Goal: Use online tool/utility: Utilize a website feature to perform a specific function

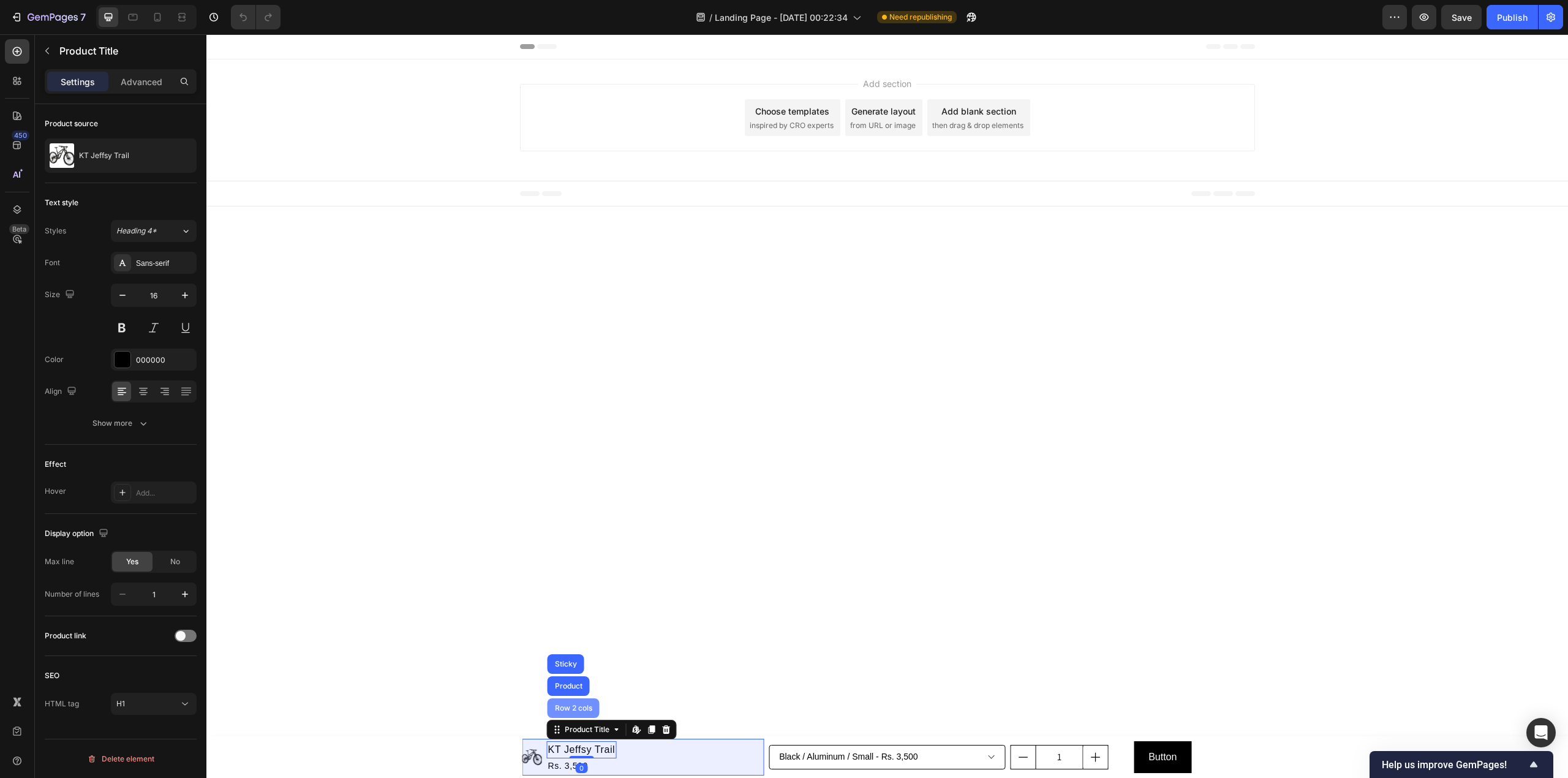
click at [576, 702] on div "Row 2 cols" at bounding box center [574, 708] width 52 height 19
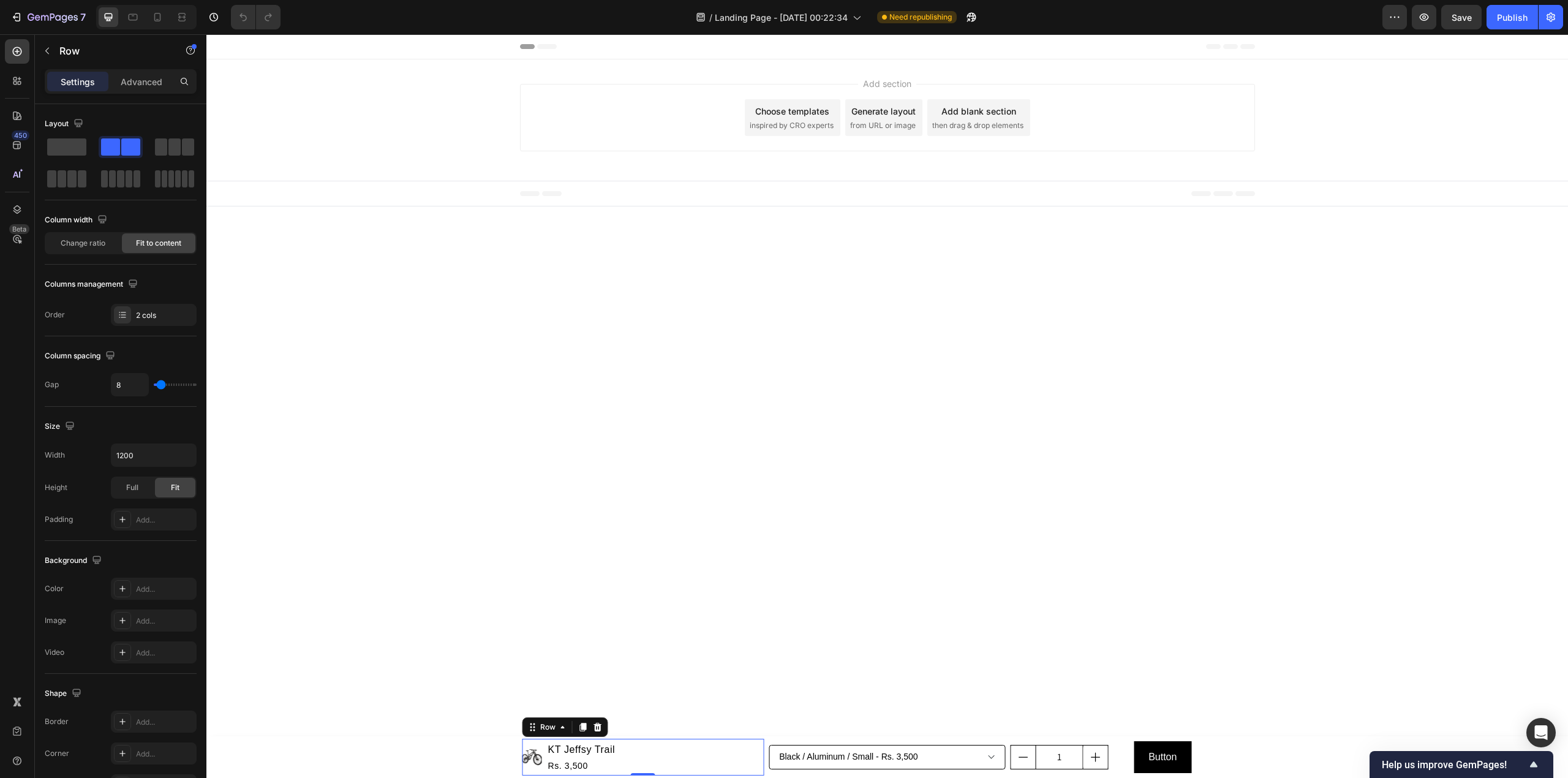
click at [154, 70] on div "Settings Advanced" at bounding box center [121, 81] width 152 height 24
click at [150, 77] on p "Advanced" at bounding box center [141, 82] width 42 height 13
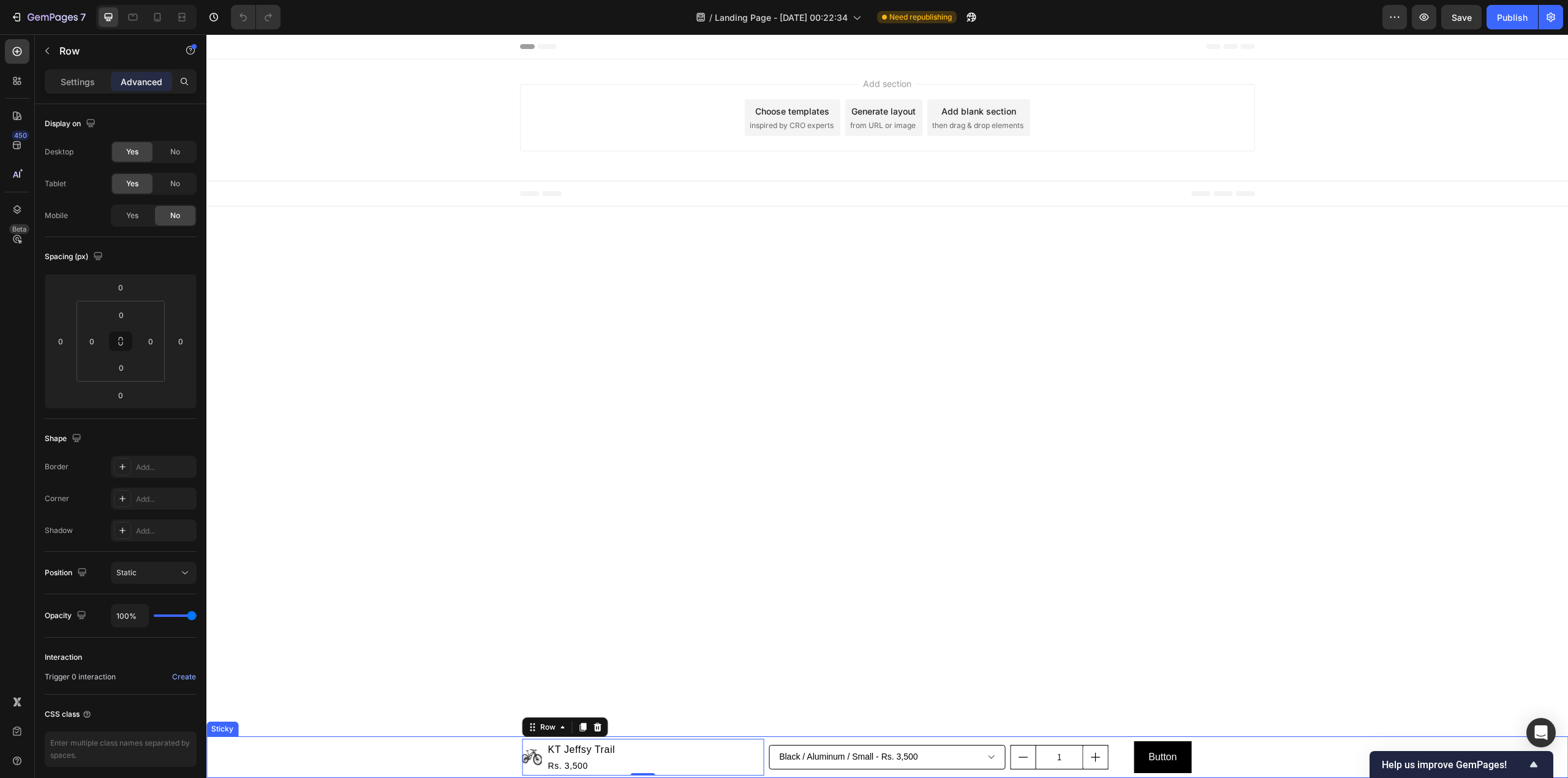
click at [397, 747] on div "Product Images KT Jeffsy Trail Product Title Rs. 3,500 Product Price Product Pr…" at bounding box center [887, 757] width 1362 height 42
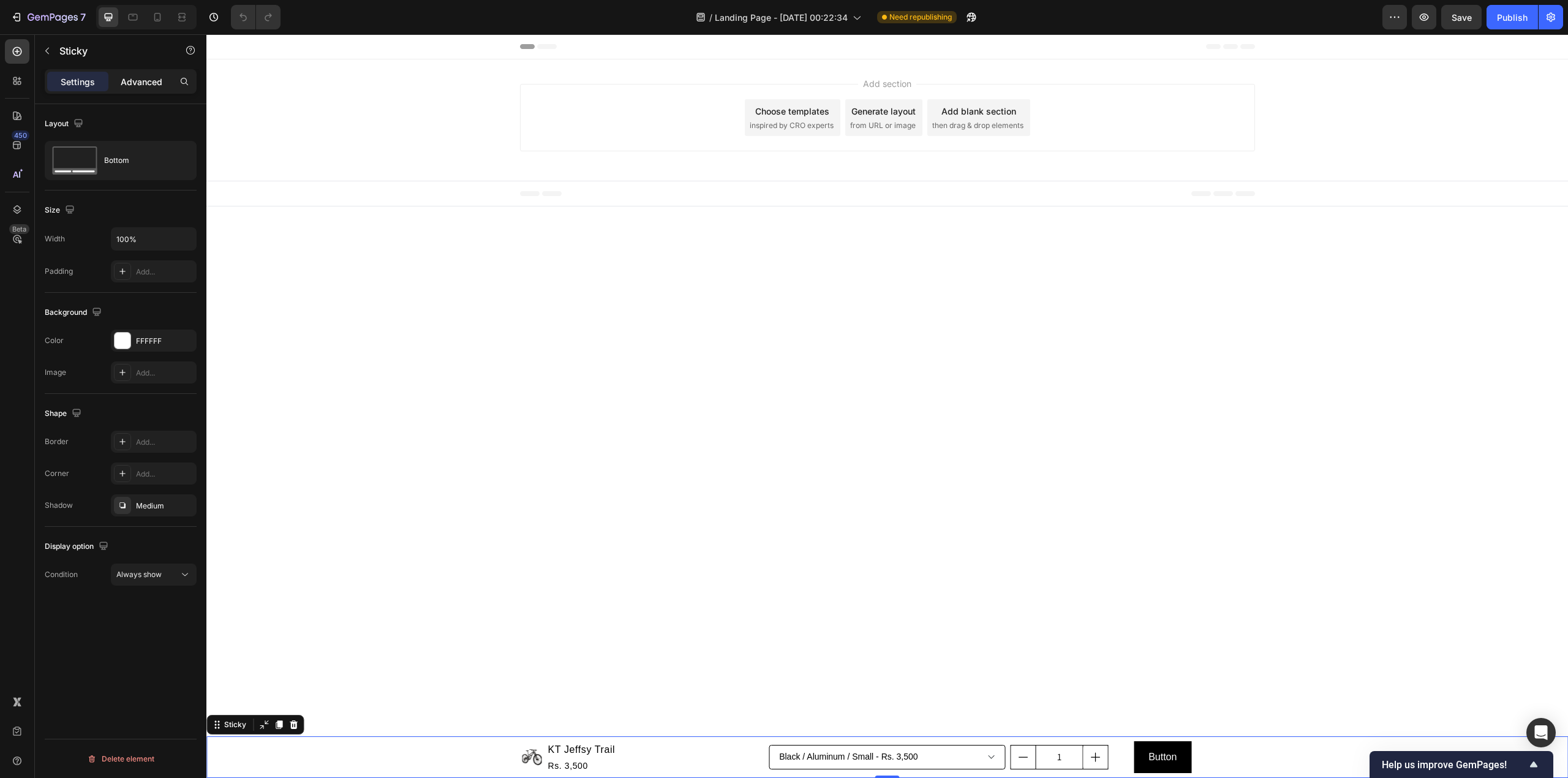
click at [146, 85] on p "Advanced" at bounding box center [141, 82] width 42 height 13
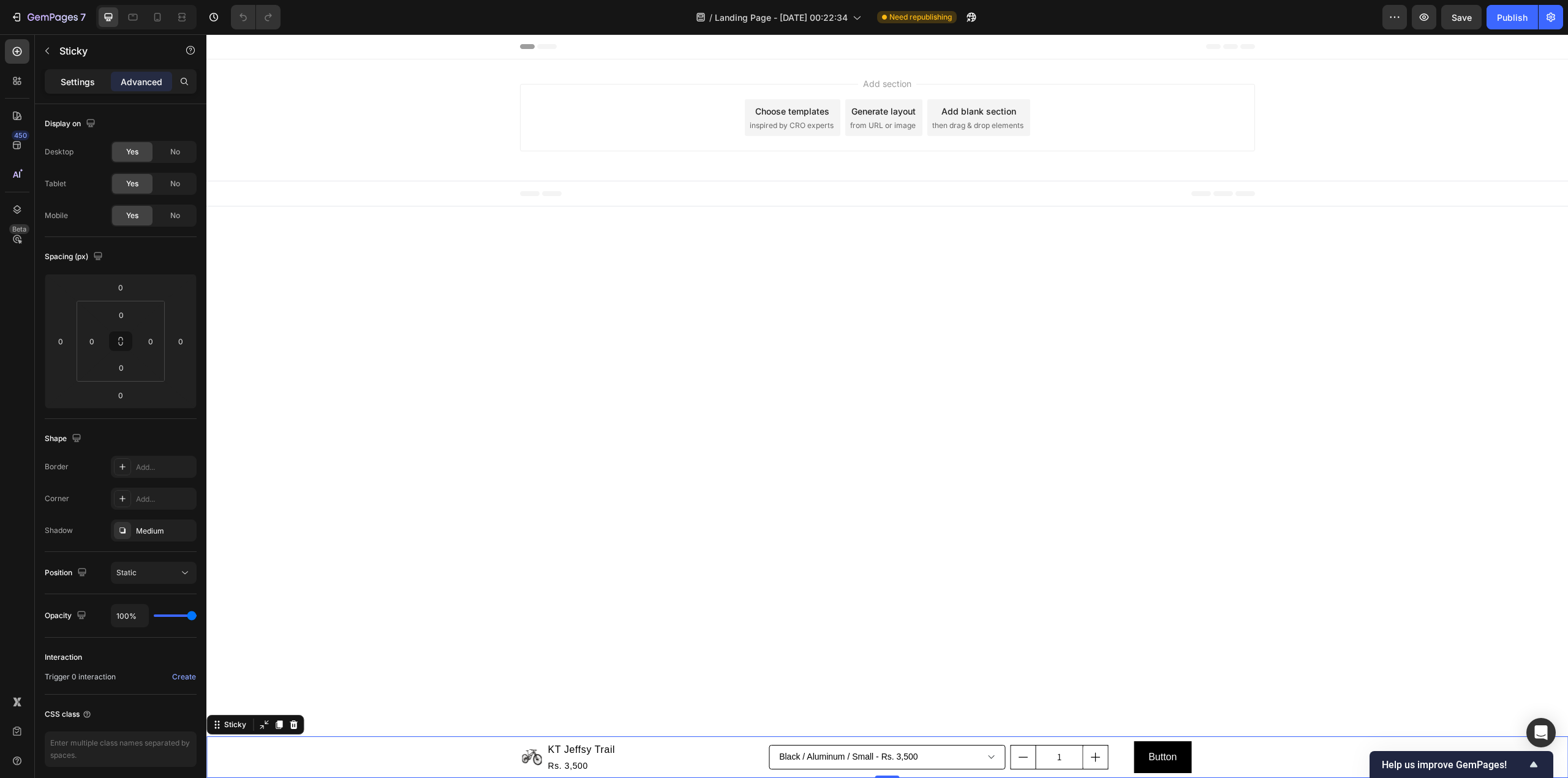
click at [106, 88] on div "Settings" at bounding box center [78, 81] width 61 height 19
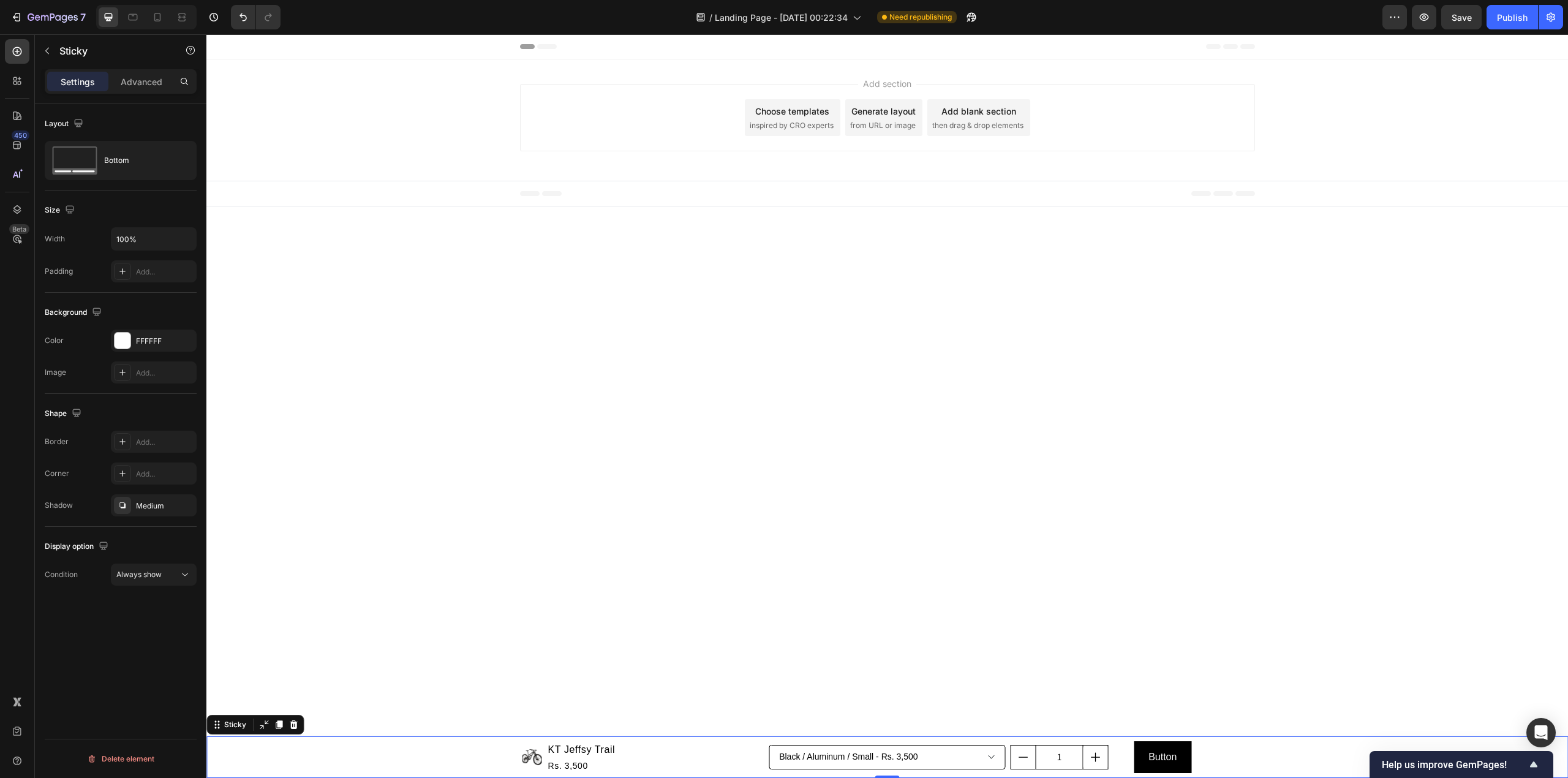
click at [506, 752] on div "Product Images KT Jeffsy Trail Product Title Rs. 3,500 Product Price Product Pr…" at bounding box center [887, 757] width 1362 height 42
click at [520, 753] on div "Product Images KT Jeffsy Trail Product Title Rs. 3,500 Product Price Product Pr…" at bounding box center [888, 757] width 735 height 42
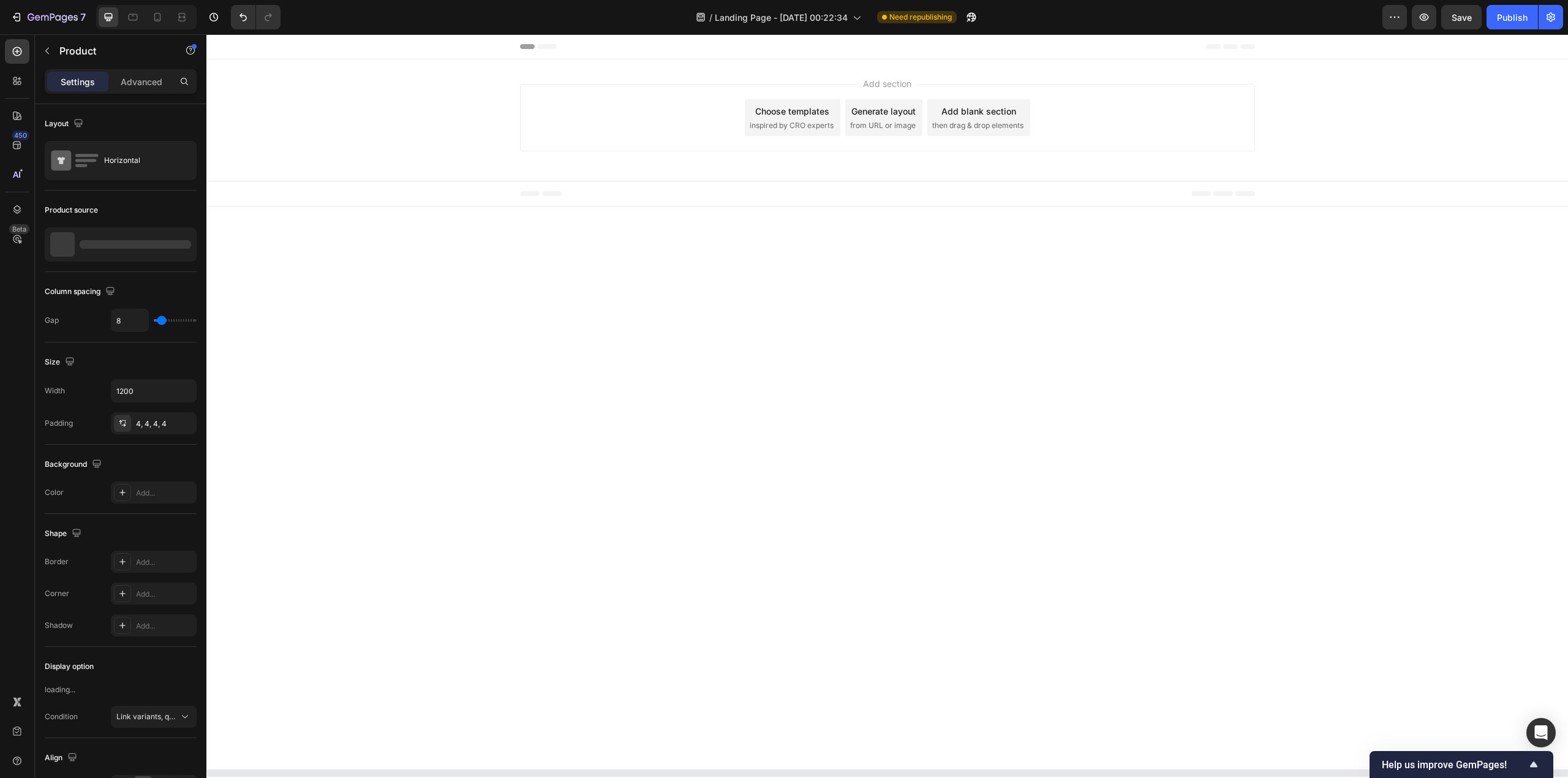
click at [553, 728] on body "Header Sticky Root Start with Sections from sidebar Add sections Add elements S…" at bounding box center [887, 406] width 1362 height 744
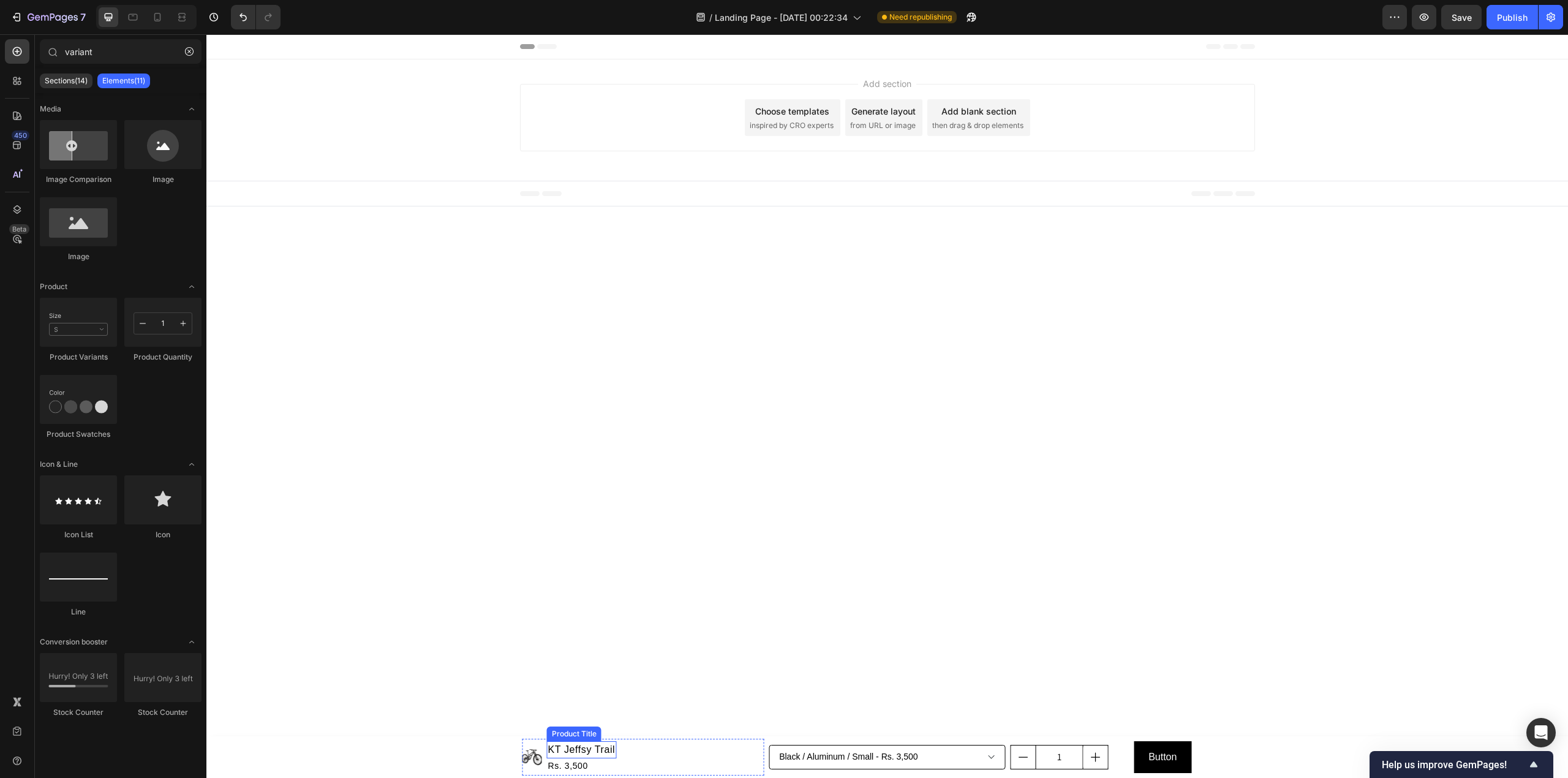
click at [655, 751] on div "Product Images KT Jeffsy Trail Product Title Rs. 3,500 Product Price Product Pr…" at bounding box center [644, 757] width 242 height 37
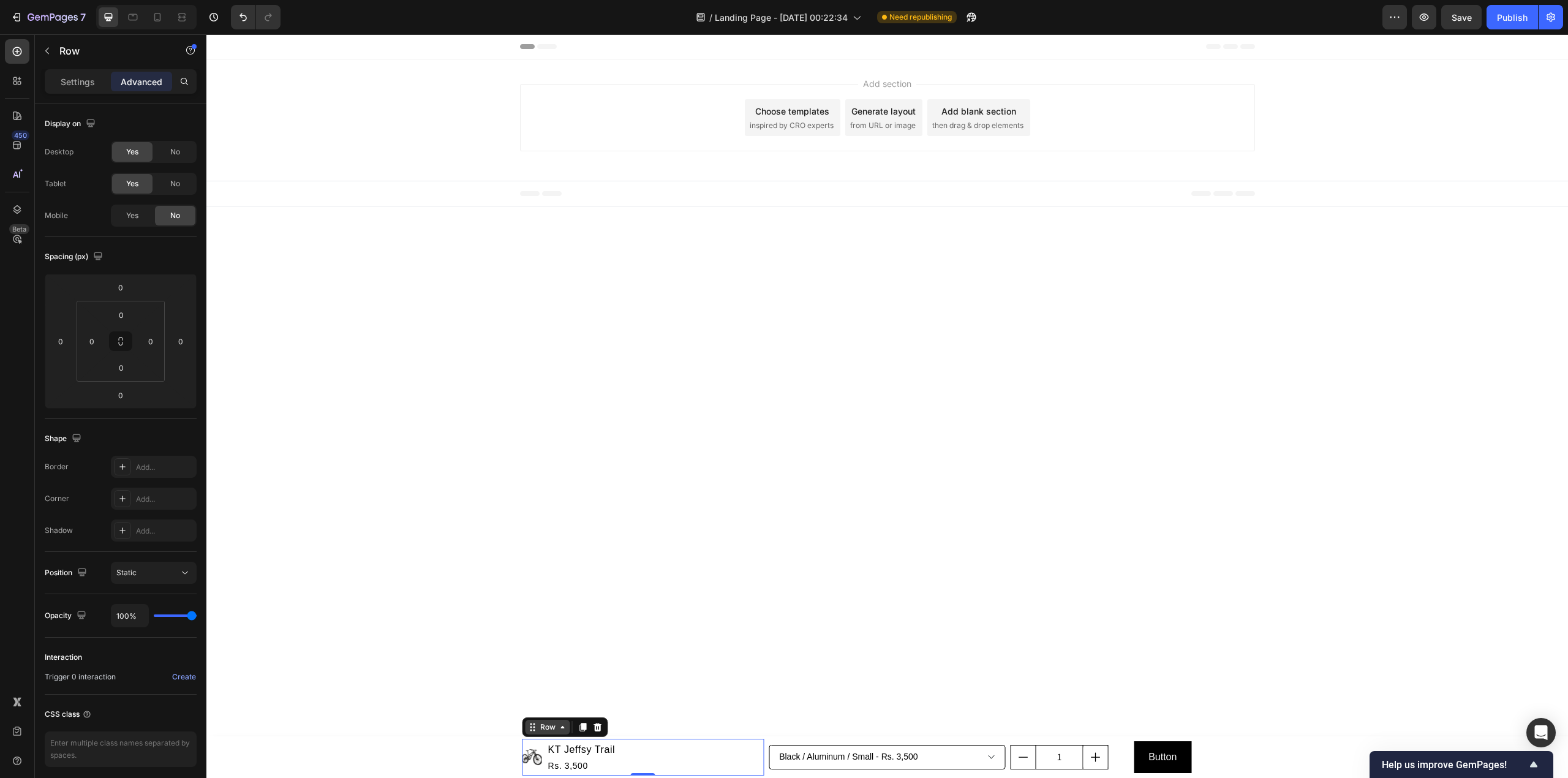
click at [554, 726] on div "Row" at bounding box center [548, 727] width 20 height 11
click at [1287, 754] on div "Product Images KT Jeffsy Trail Product Title Rs. 3,500 Product Price Product Pr…" at bounding box center [887, 757] width 1362 height 42
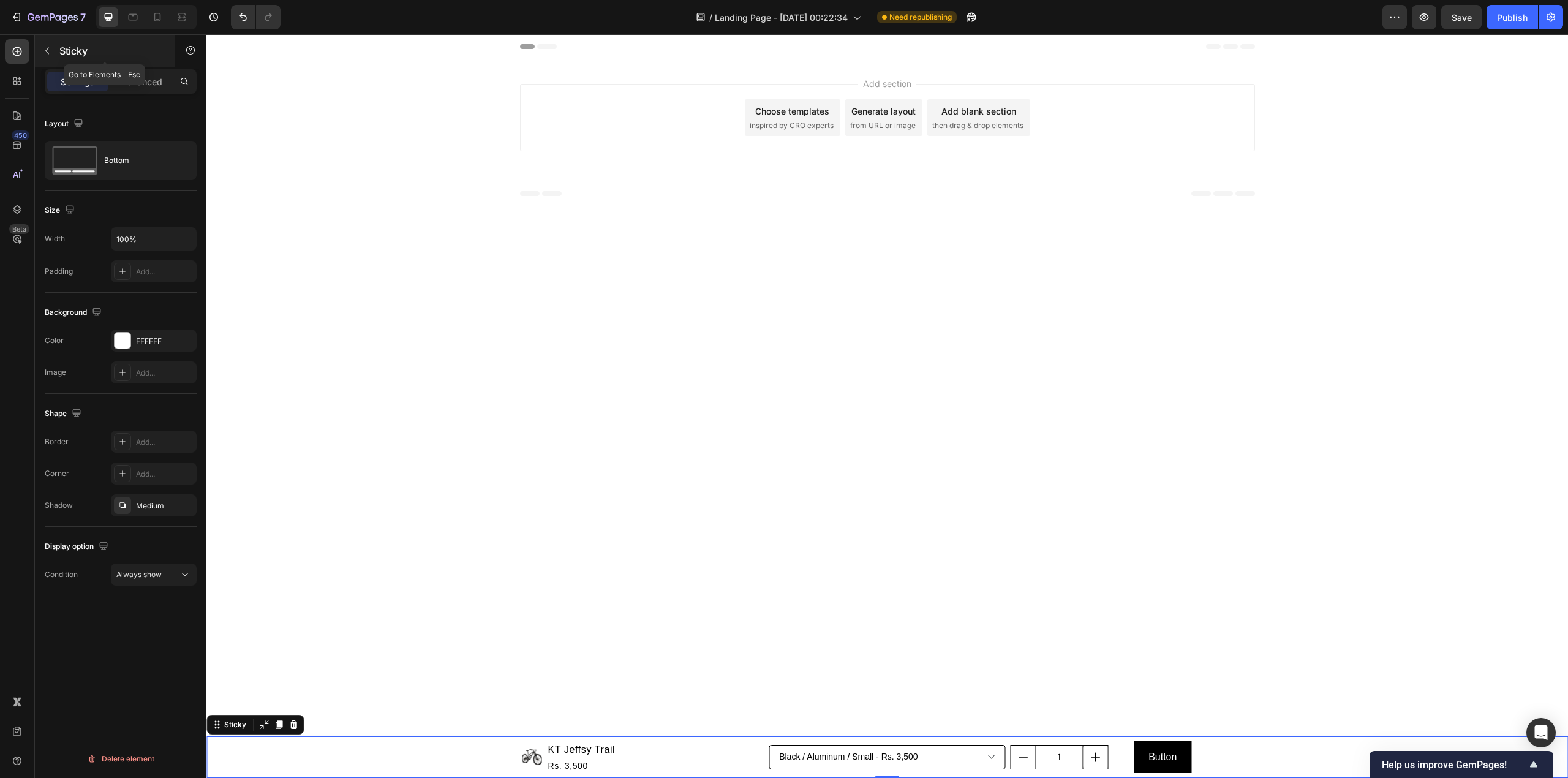
click at [89, 55] on p "Sticky" at bounding box center [111, 51] width 104 height 15
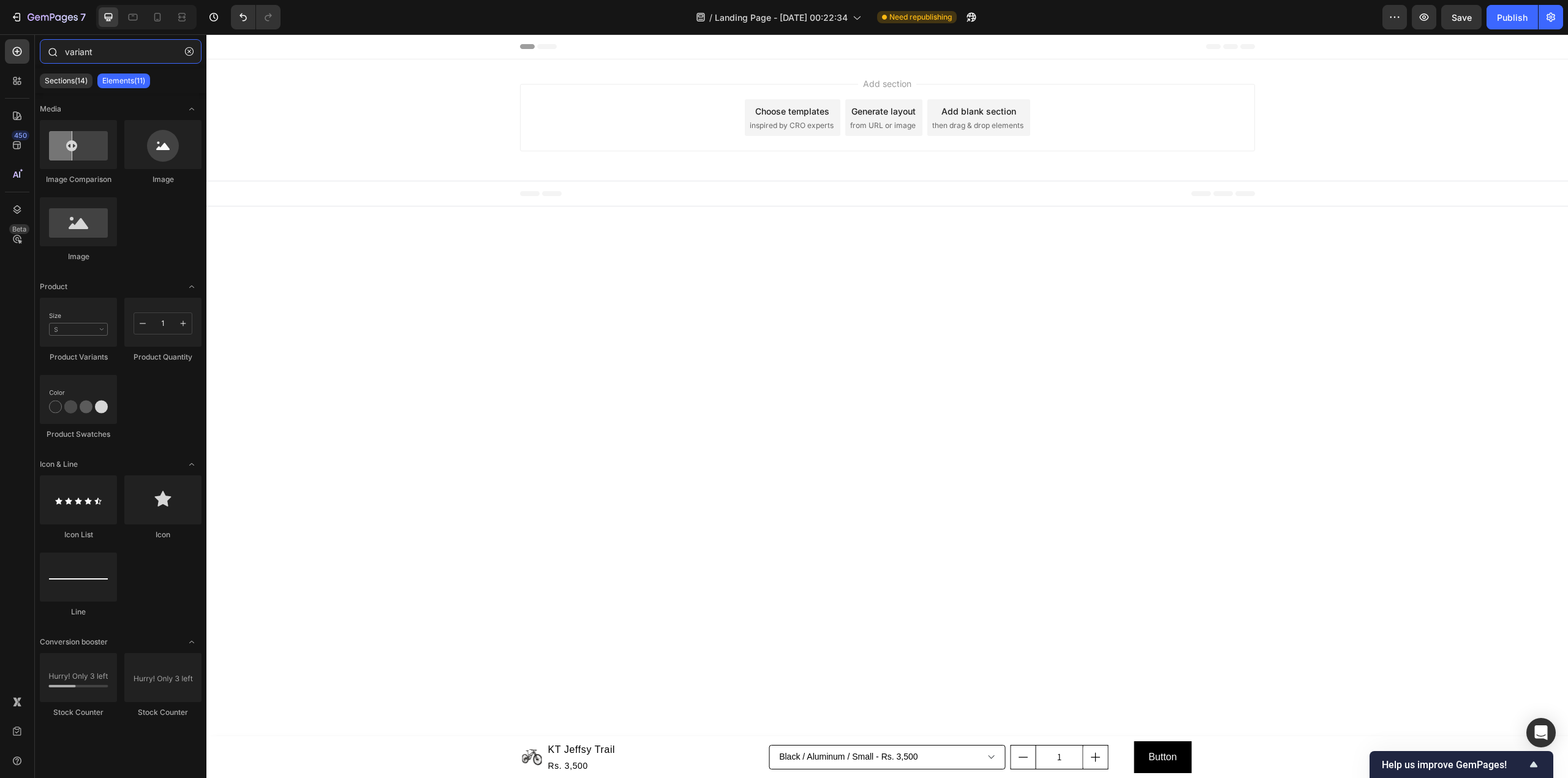
click at [145, 52] on input "variant" at bounding box center [121, 51] width 162 height 24
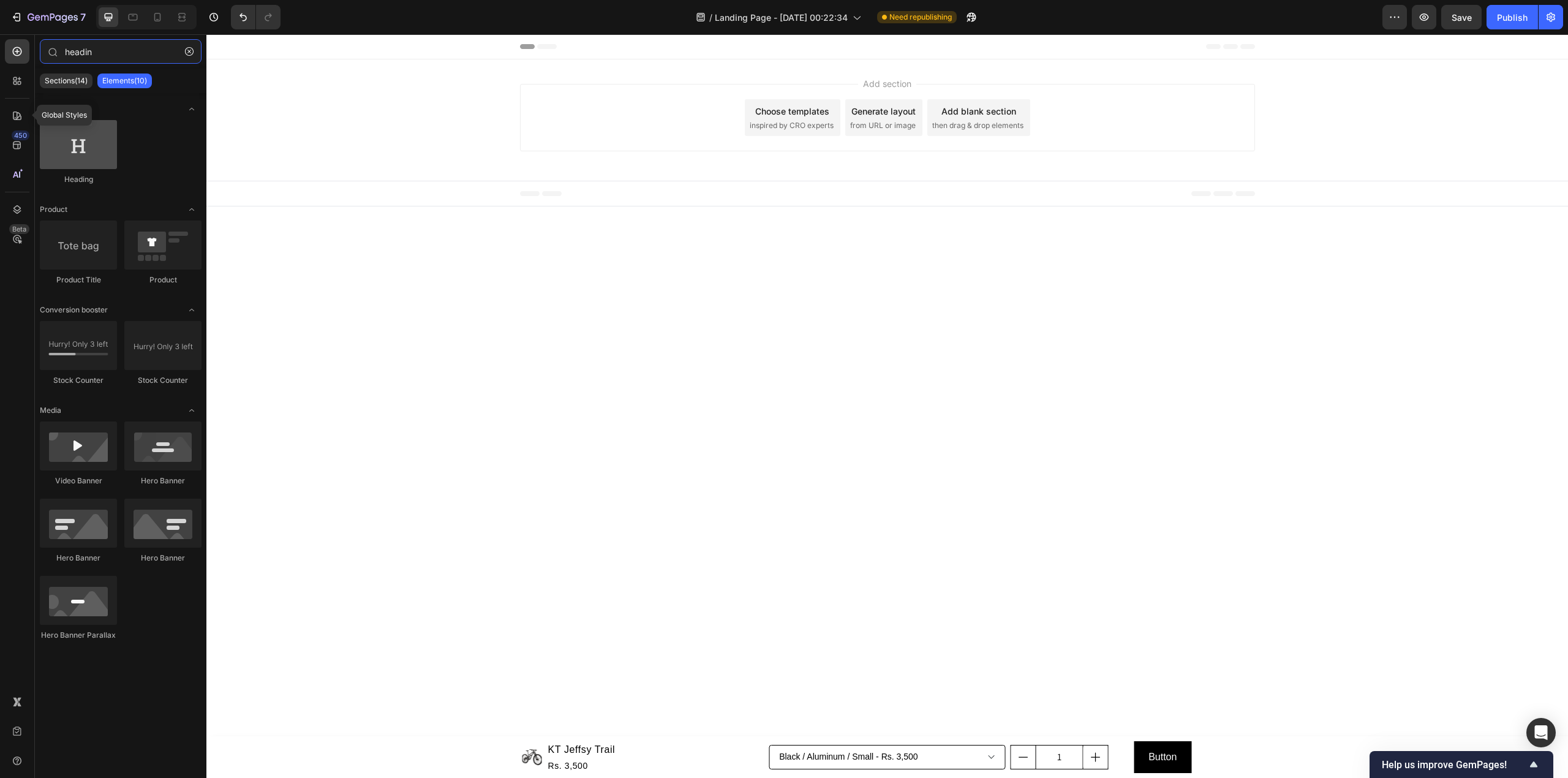
type input "headin"
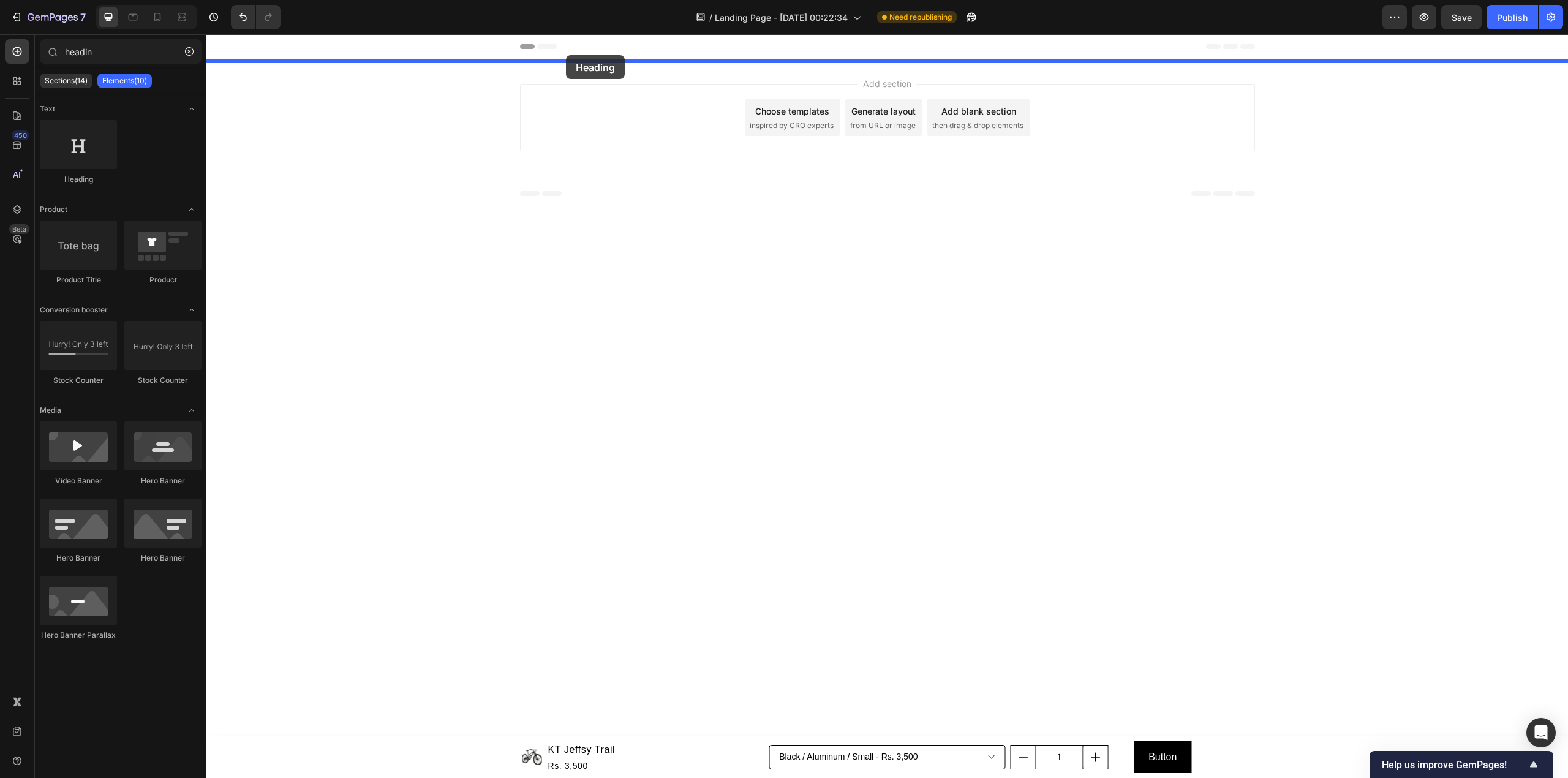
drag, startPoint x: 273, startPoint y: 184, endPoint x: 566, endPoint y: 55, distance: 320.1
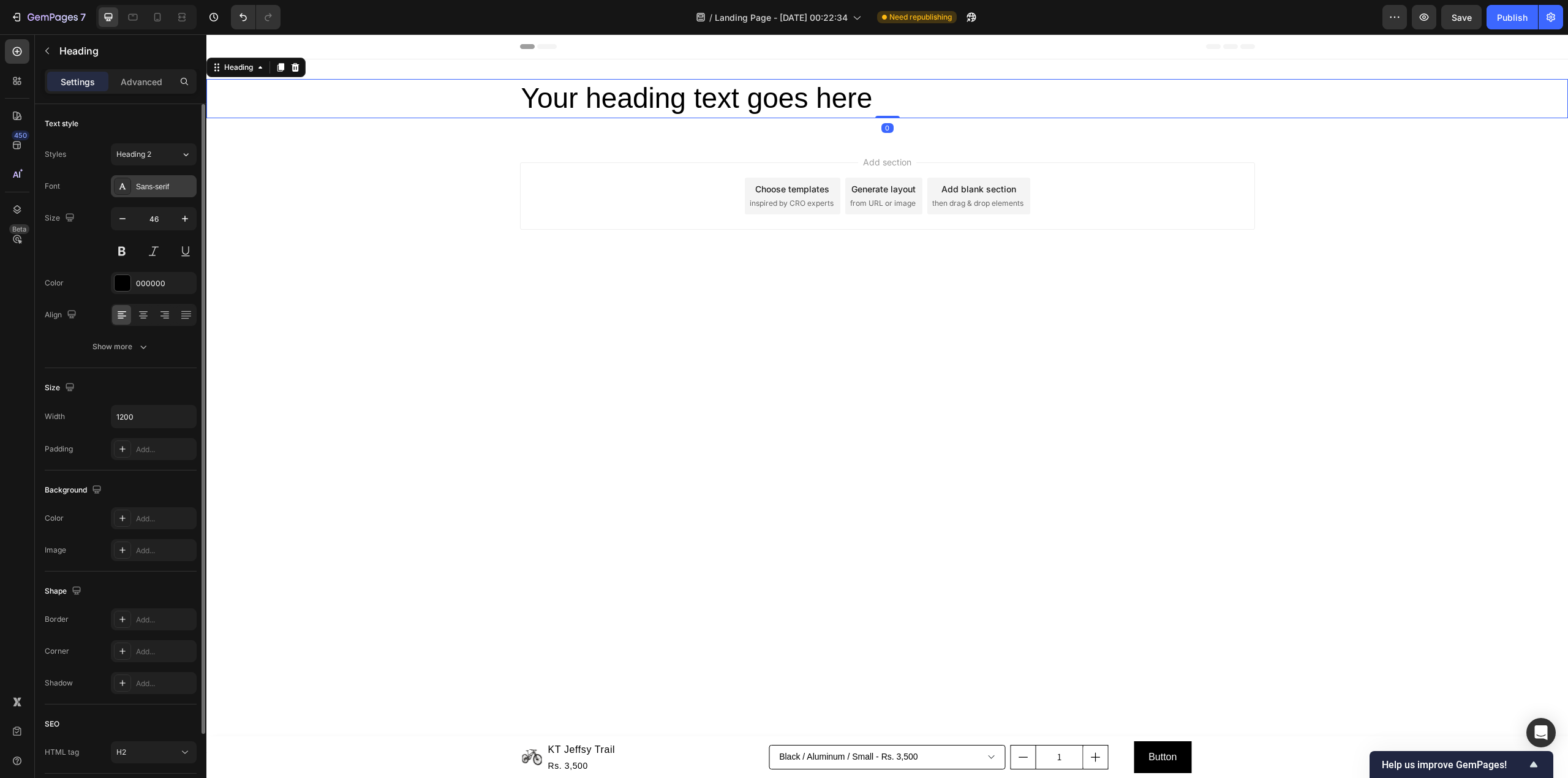
click at [164, 178] on div "Sans-serif" at bounding box center [154, 186] width 86 height 22
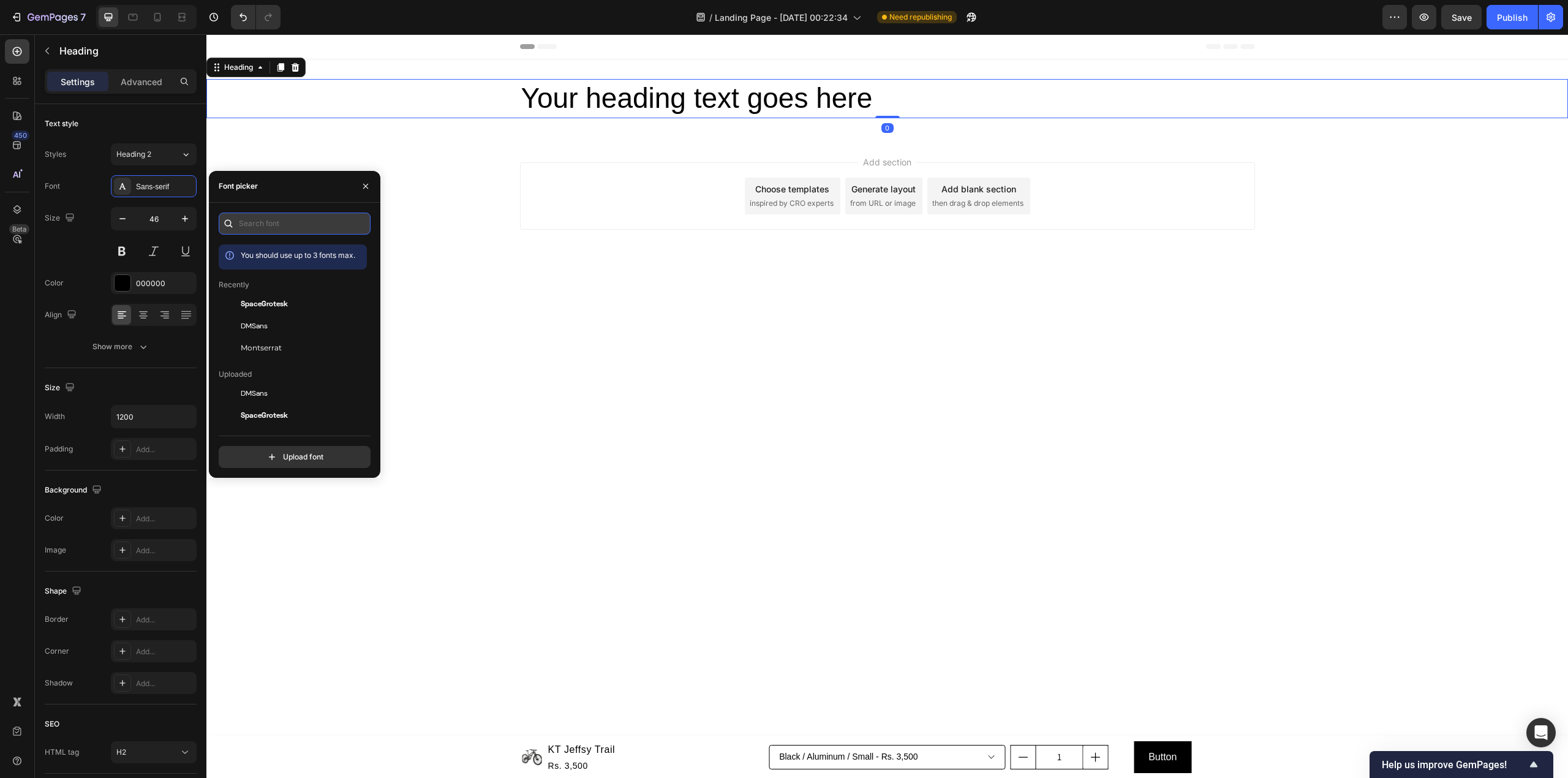
click at [297, 214] on input "text" at bounding box center [295, 223] width 152 height 22
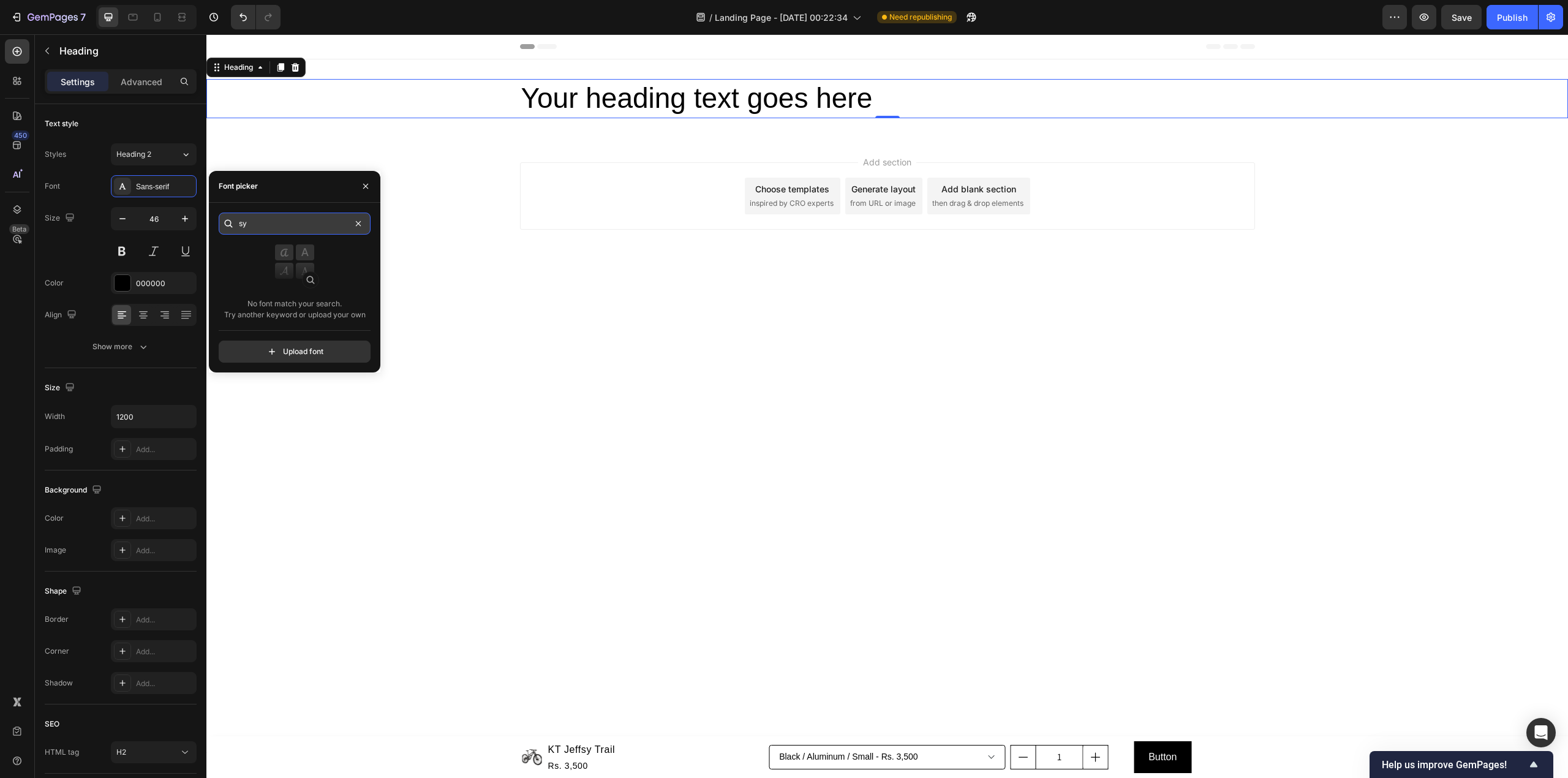
type input "s"
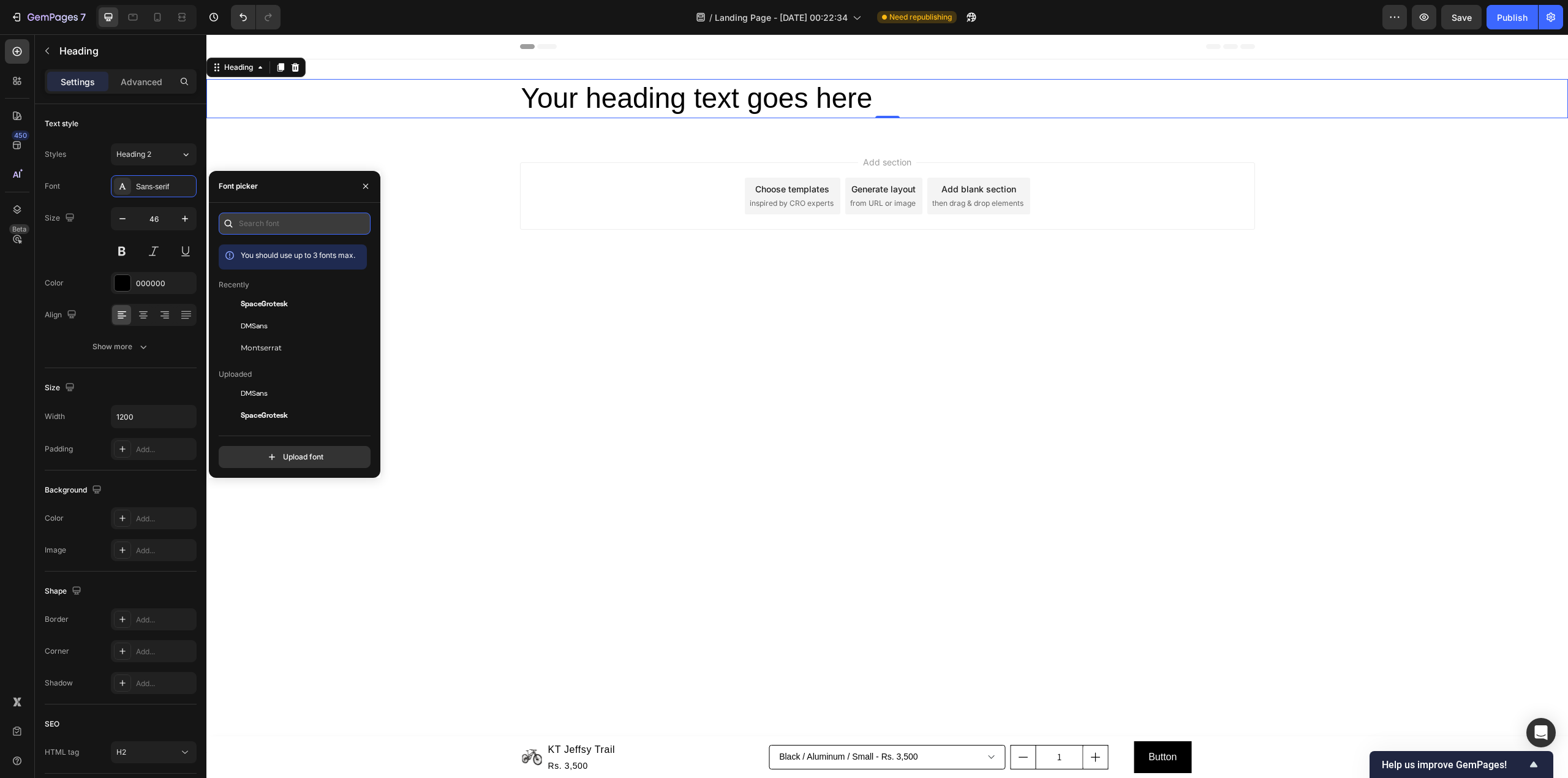
click at [287, 213] on input "text" at bounding box center [295, 223] width 152 height 22
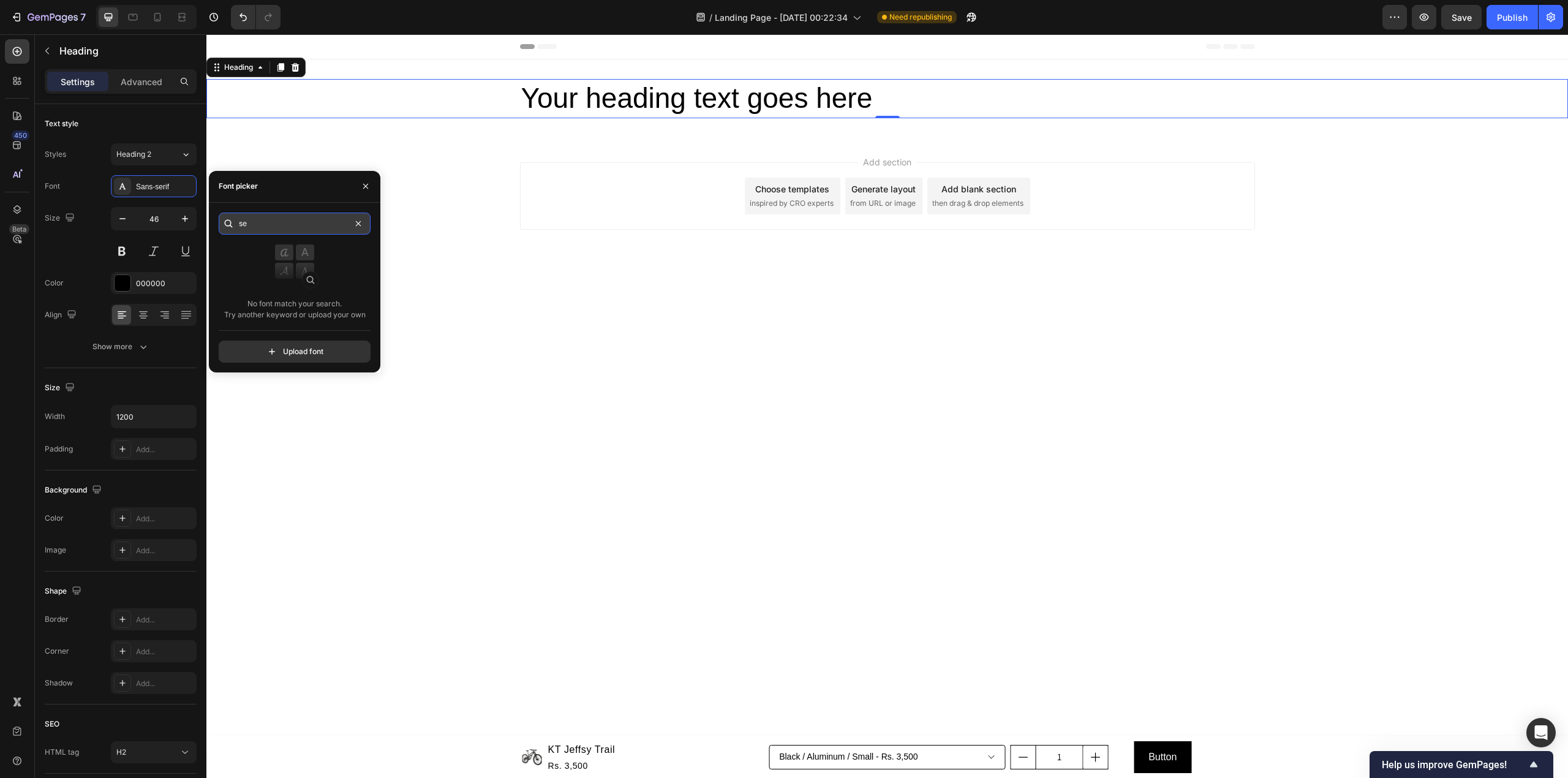
type input "s"
